Goal: Information Seeking & Learning: Learn about a topic

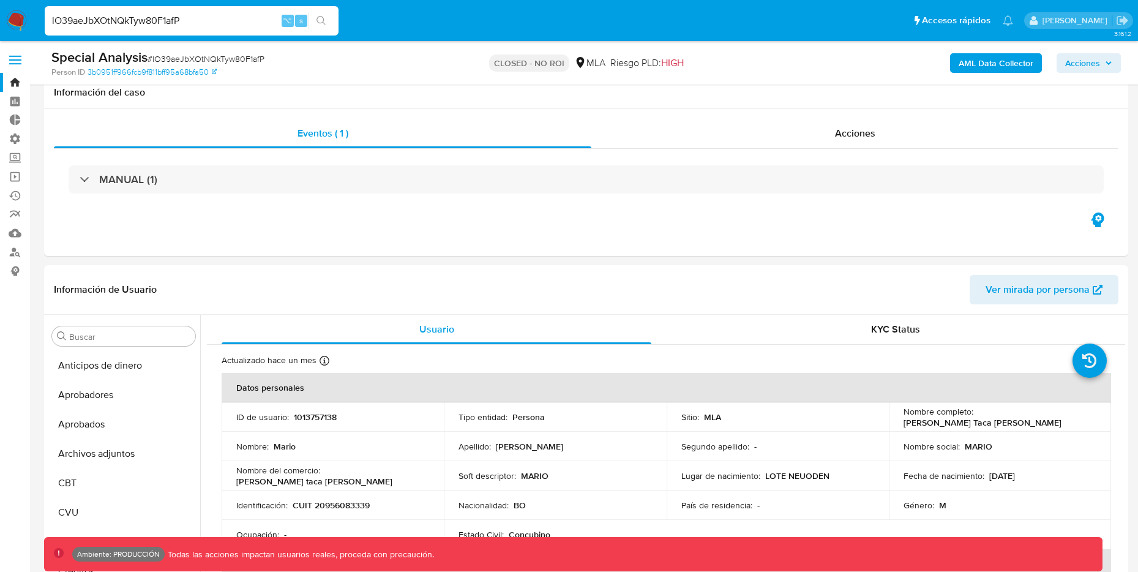
select select "10"
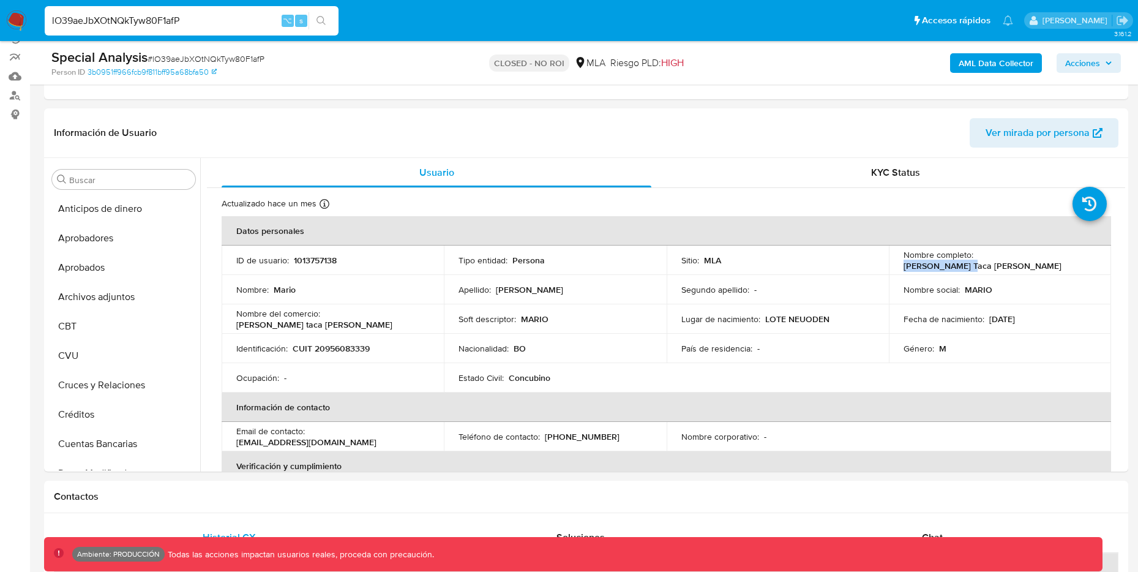
scroll to position [635, 0]
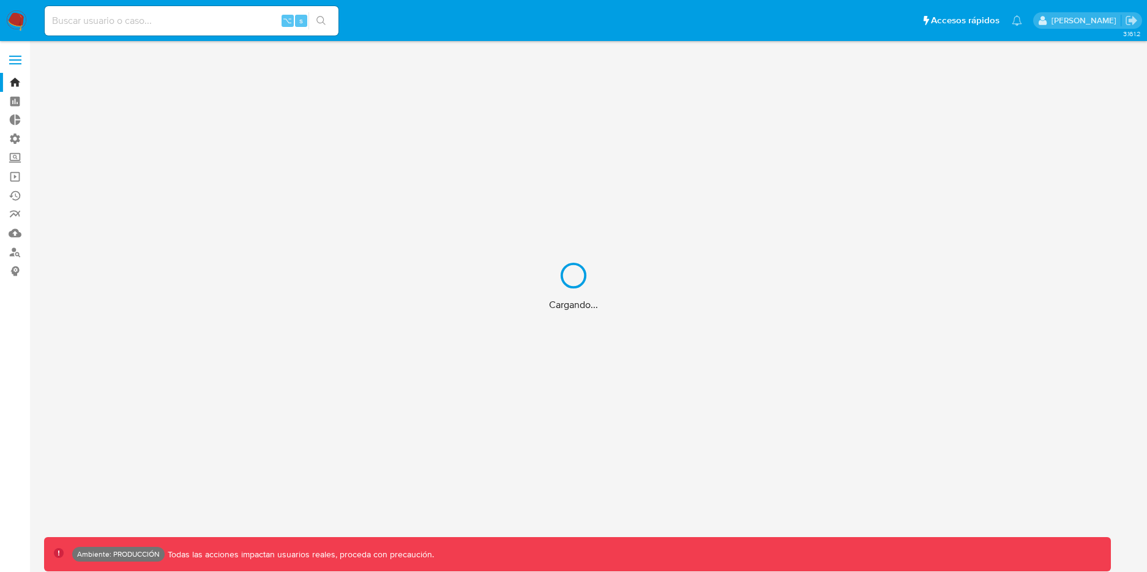
click at [201, 20] on div "Cargando..." at bounding box center [573, 286] width 1147 height 572
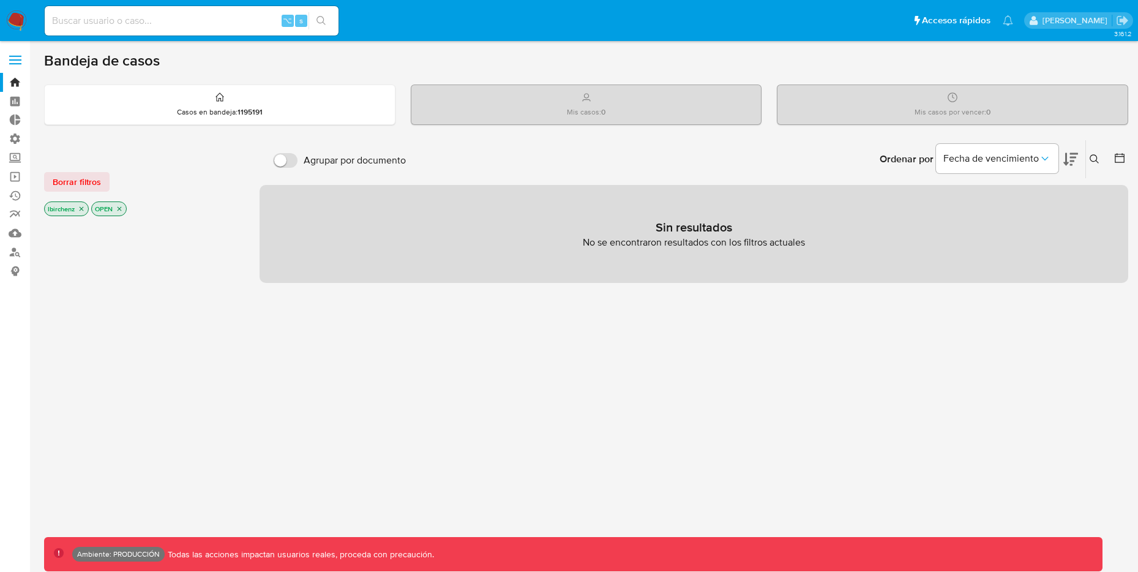
click at [201, 28] on div "⌥ s" at bounding box center [192, 20] width 294 height 29
click at [209, 15] on input at bounding box center [192, 21] width 294 height 16
paste input "d72ghHXgOuOdWsXbF4oM1lVj"
type input "d72ghHXgOuOdWsXbF4oM1lVj"
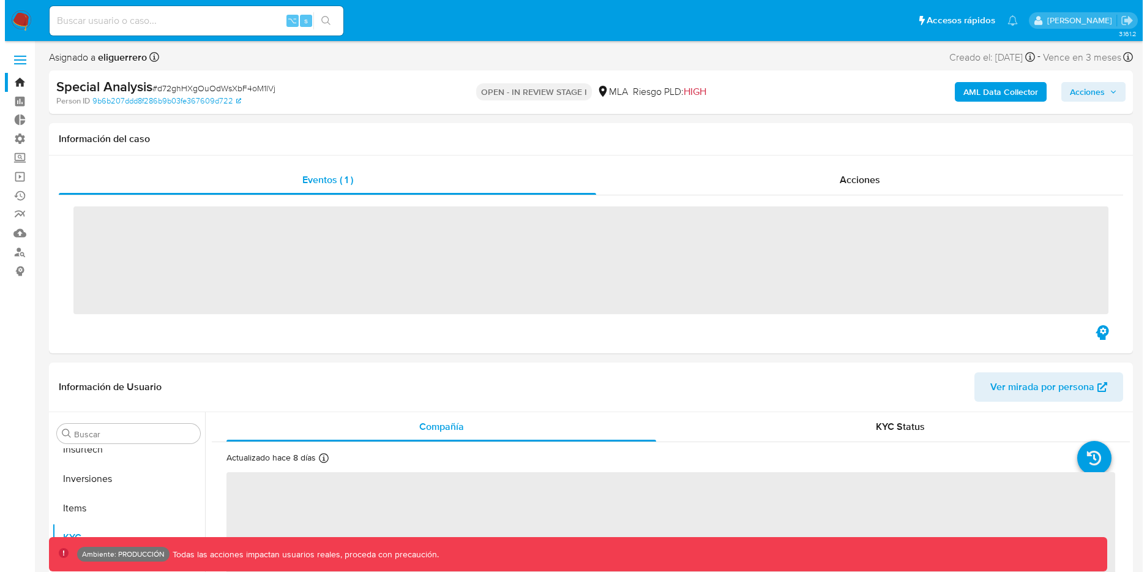
scroll to position [635, 0]
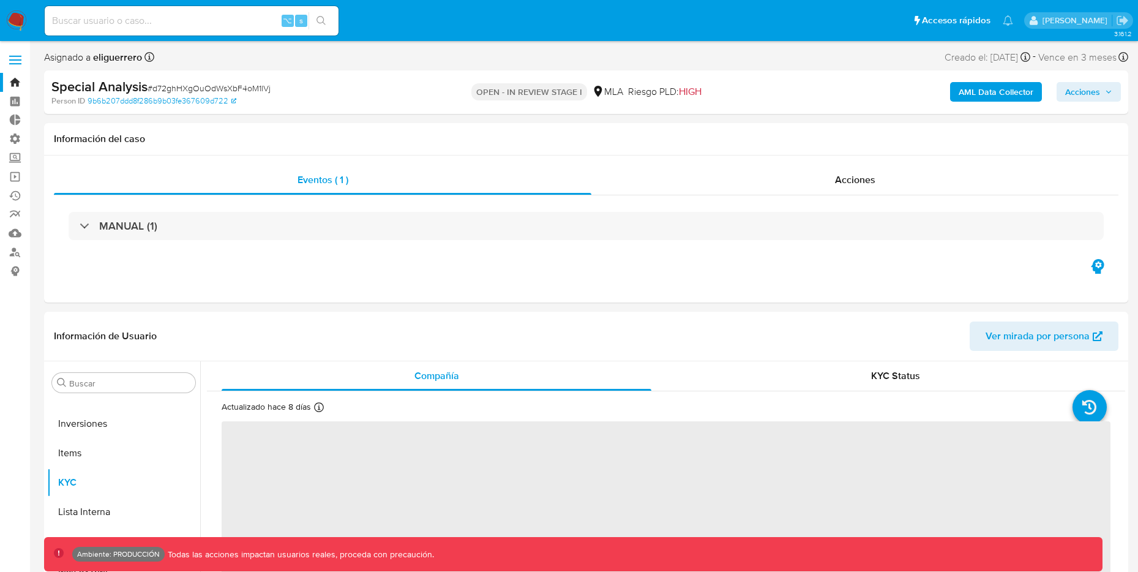
click at [987, 93] on b "AML Data Collector" at bounding box center [995, 92] width 75 height 20
select select "10"
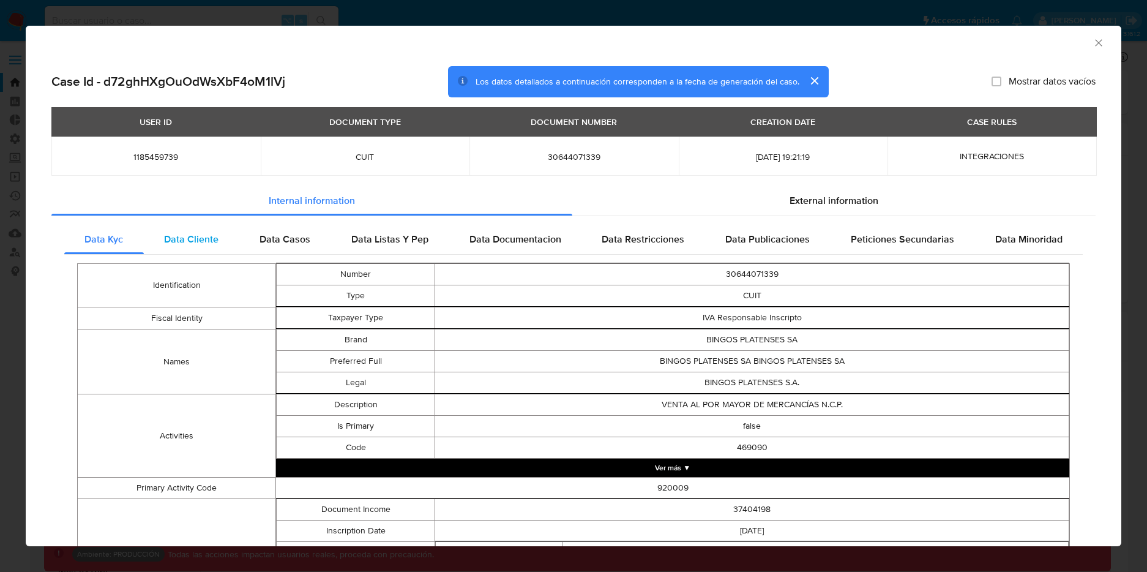
click at [206, 241] on span "Data Cliente" at bounding box center [191, 239] width 54 height 14
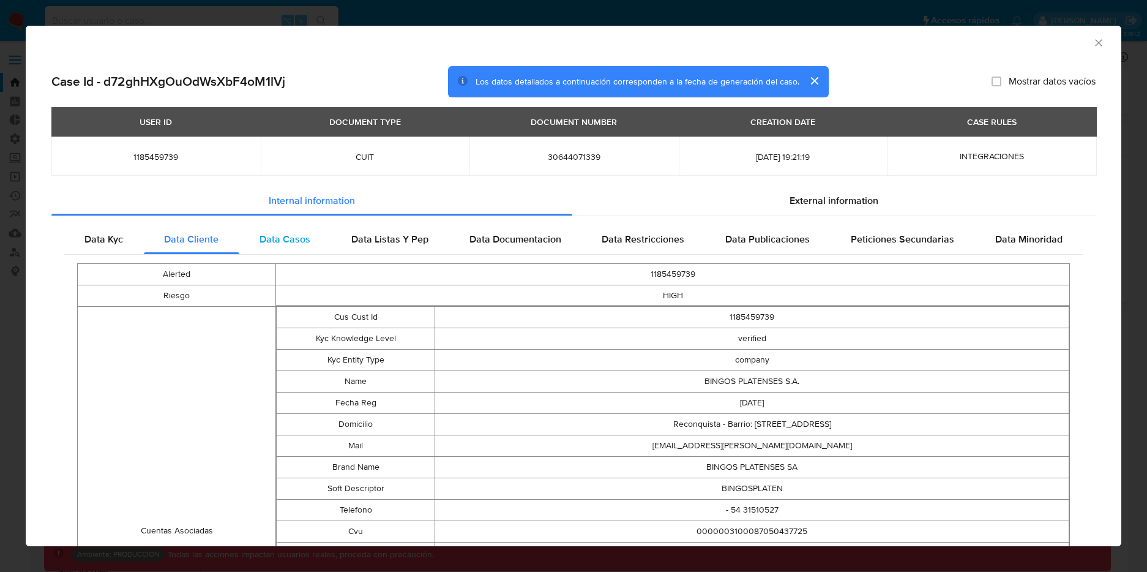
click at [278, 238] on span "Data Casos" at bounding box center [285, 239] width 51 height 14
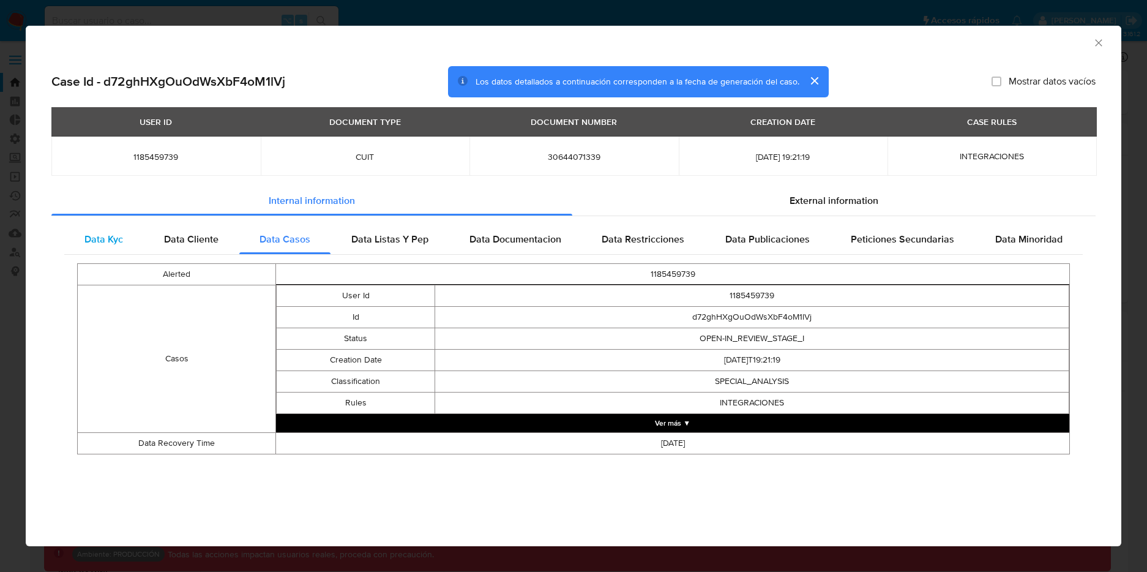
click at [107, 238] on span "Data Kyc" at bounding box center [103, 239] width 39 height 14
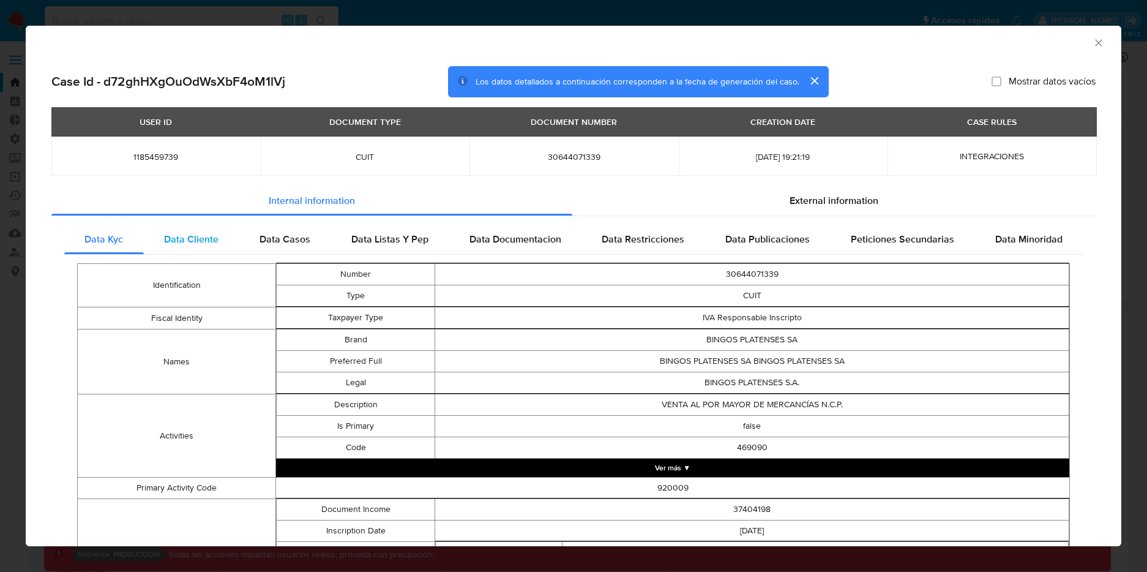
click at [187, 242] on span "Data Cliente" at bounding box center [191, 239] width 54 height 14
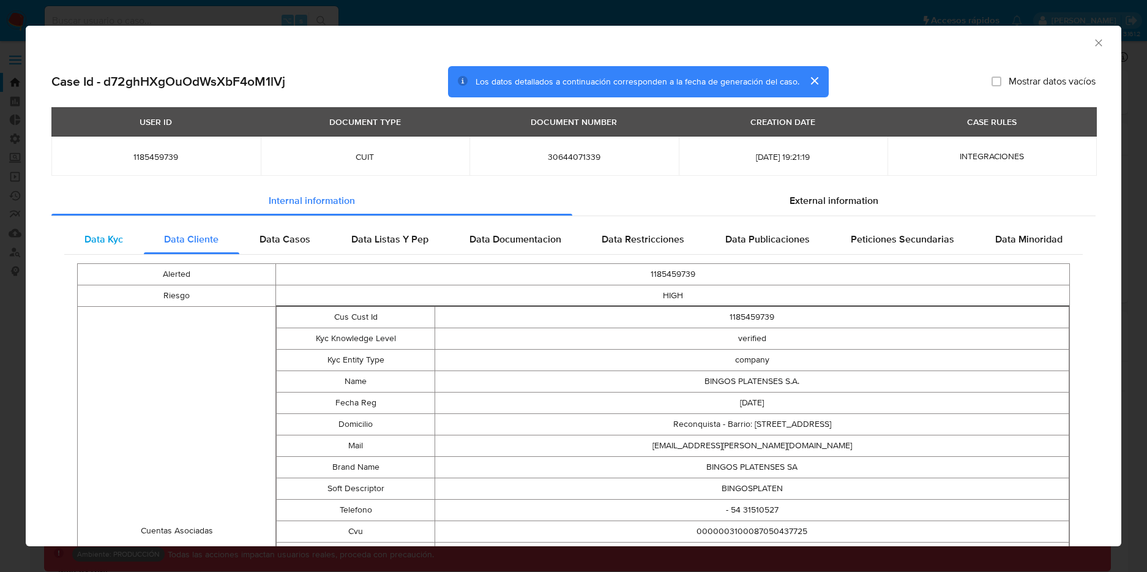
click at [97, 233] on span "Data Kyc" at bounding box center [103, 239] width 39 height 14
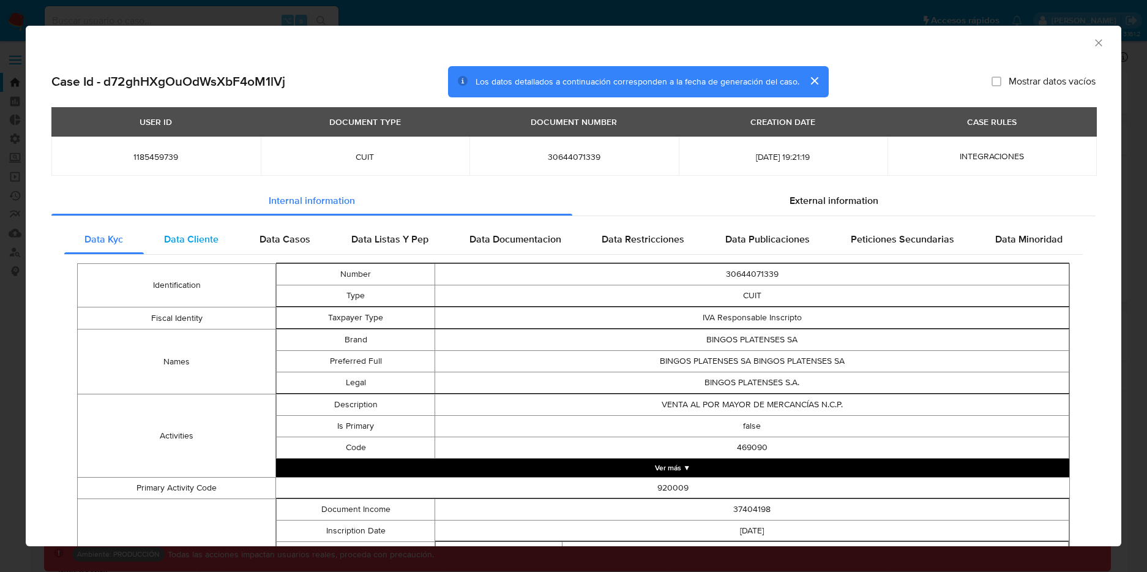
click at [203, 236] on span "Data Cliente" at bounding box center [191, 239] width 54 height 14
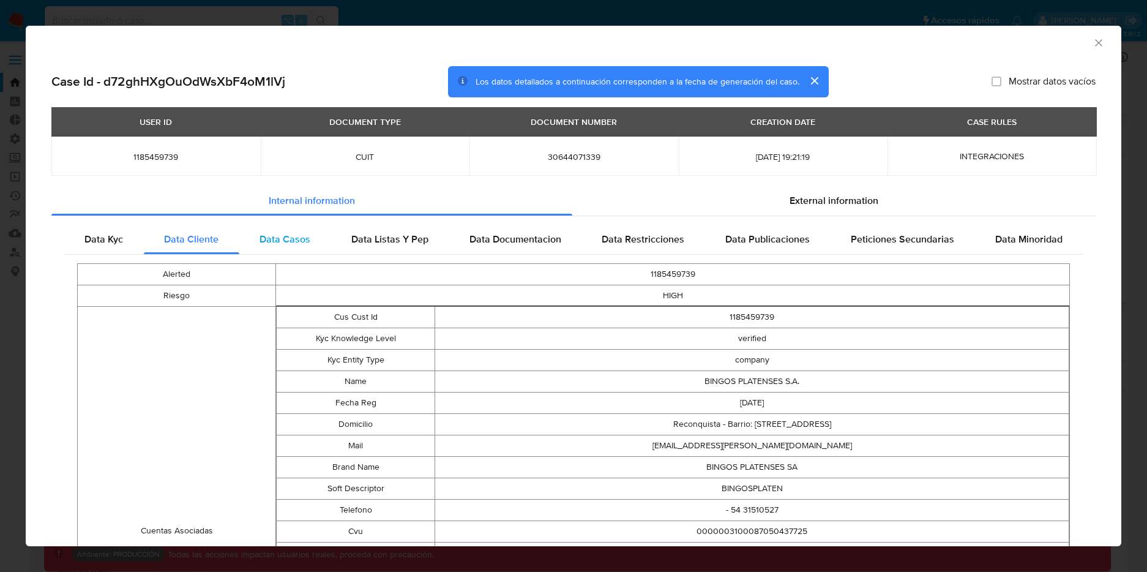
click at [284, 235] on span "Data Casos" at bounding box center [285, 239] width 51 height 14
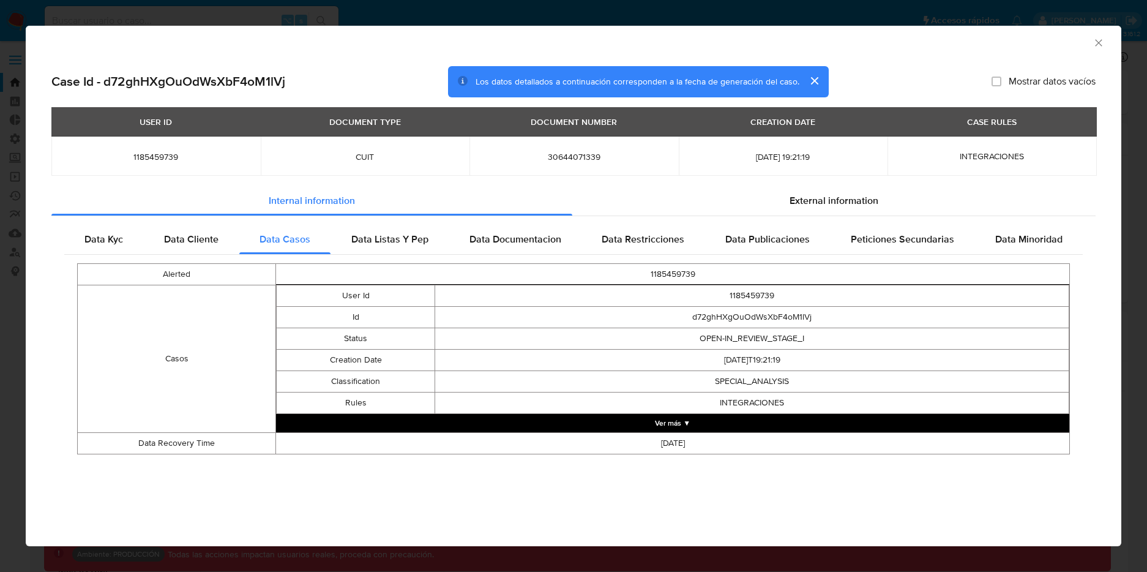
click at [651, 418] on button "Ver más ▼" at bounding box center [672, 423] width 793 height 18
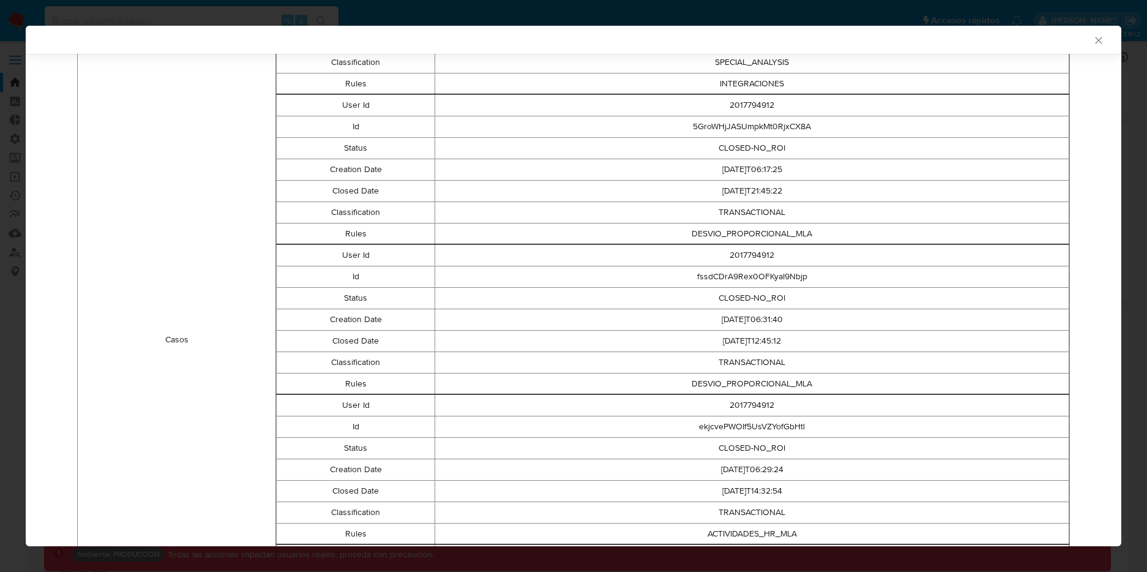
scroll to position [61, 0]
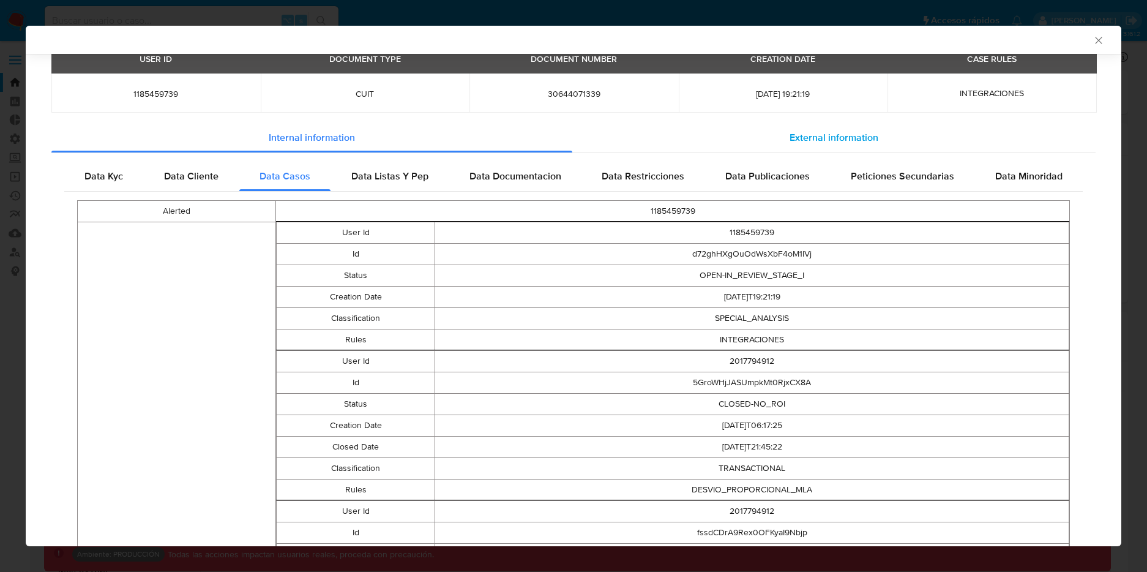
click at [807, 141] on span "External information" at bounding box center [834, 137] width 89 height 14
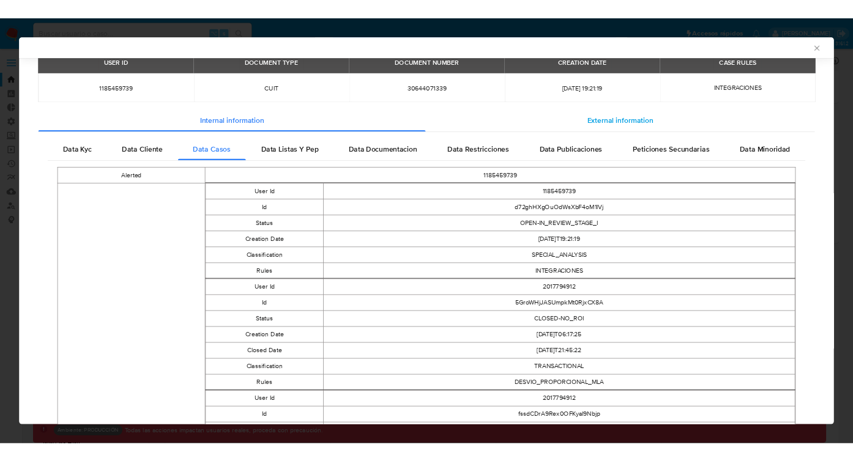
scroll to position [0, 0]
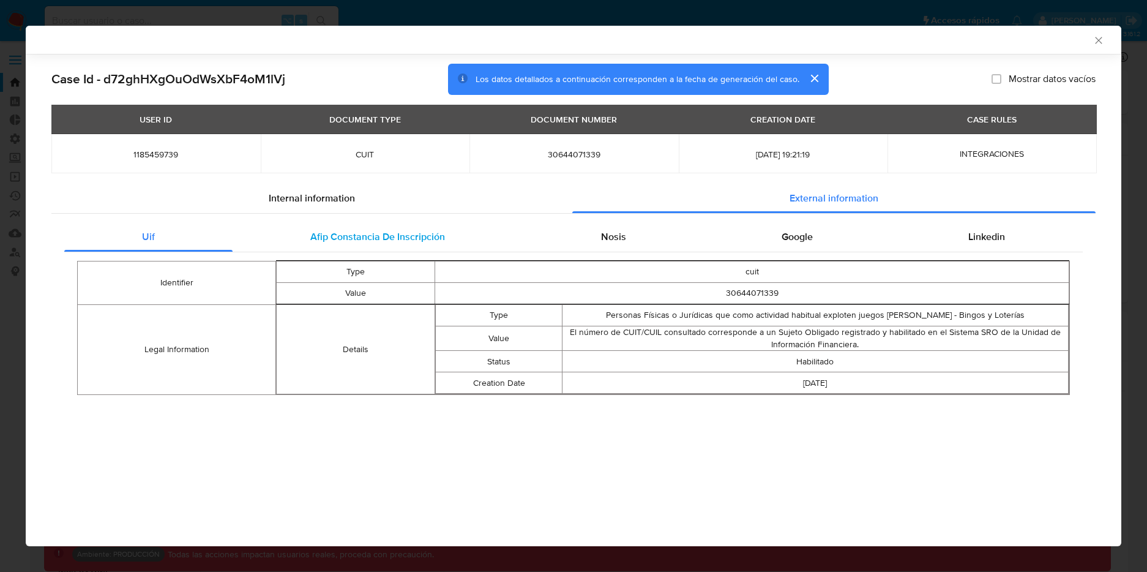
click at [366, 236] on span "Afip Constancia De Inscripción" at bounding box center [377, 237] width 135 height 14
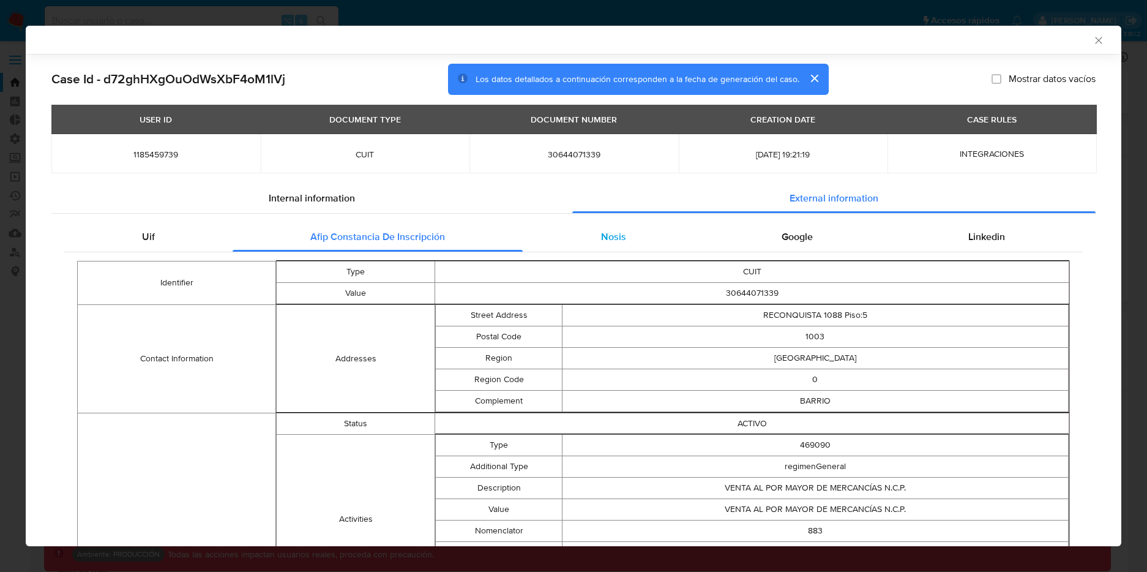
click at [612, 232] on span "Nosis" at bounding box center [613, 237] width 25 height 14
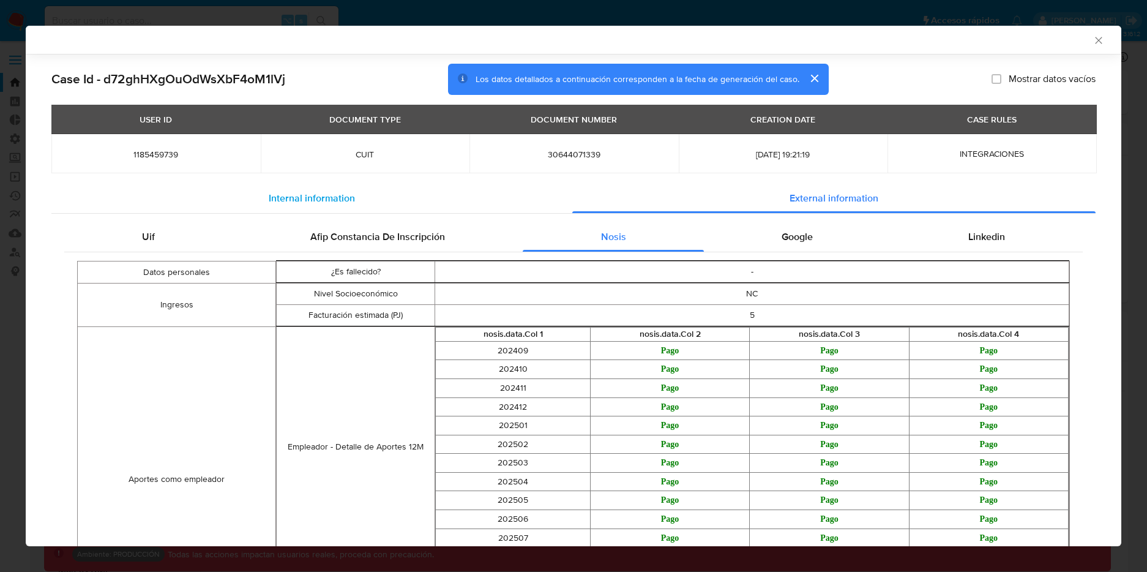
click at [319, 198] on span "Internal information" at bounding box center [312, 198] width 86 height 14
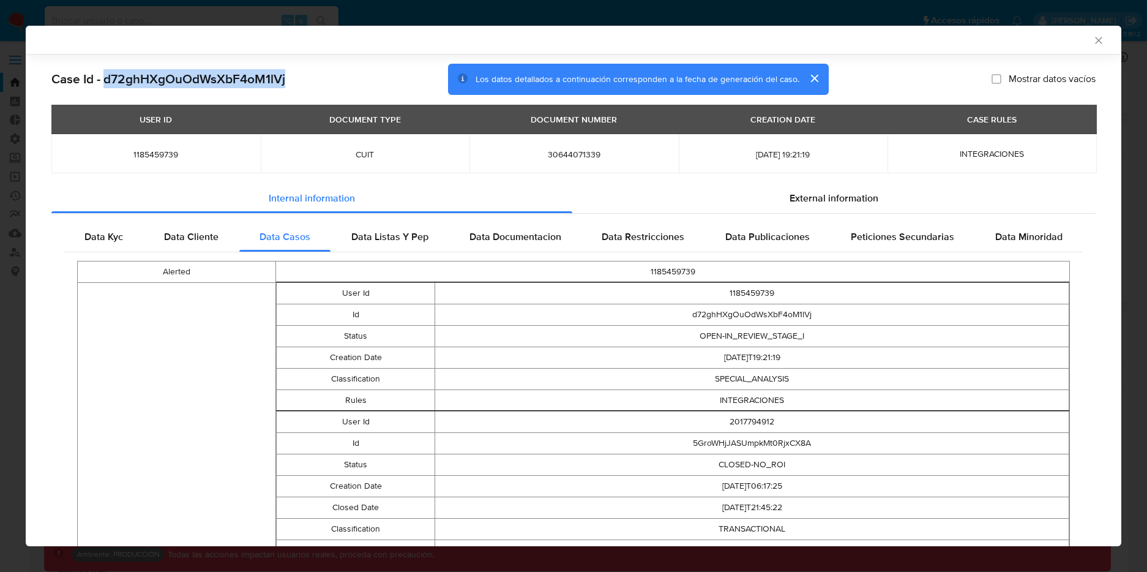
drag, startPoint x: 106, startPoint y: 78, endPoint x: 310, endPoint y: 76, distance: 203.8
click at [310, 76] on div "Case Id - d72ghHXgOuOdWsXbF4oM1lVj Los datos detallados a continuación correspo…" at bounding box center [573, 80] width 1044 height 32
copy h2 "d72ghHXgOuOdWsXbF4oM1lVj"
click at [46, 193] on div "Case Id - d72ghHXgOuOdWsXbF4oM1lVj Los datos detallados a continuación correspo…" at bounding box center [574, 574] width 1096 height 1041
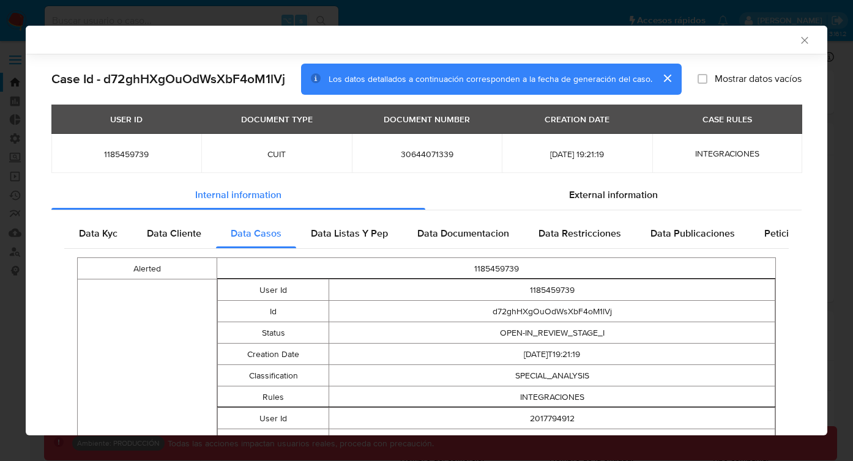
scroll to position [635, 0]
